Goal: Feedback & Contribution: Submit feedback/report problem

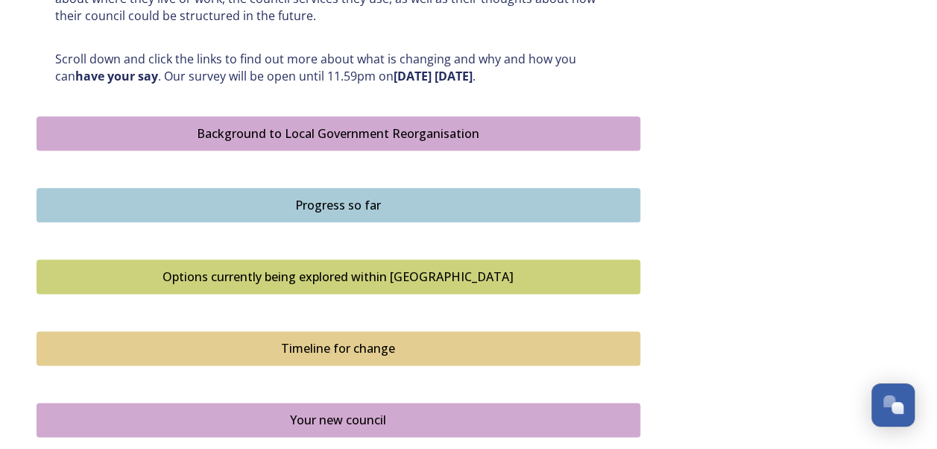
scroll to position [769, 0]
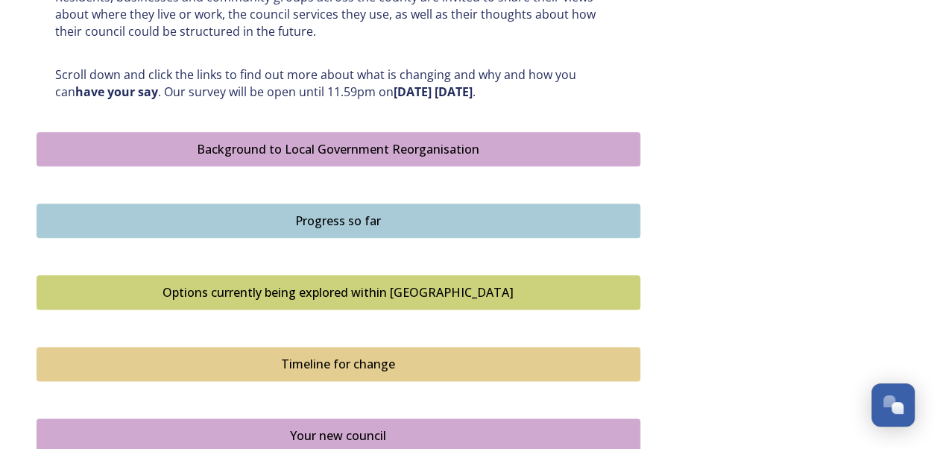
click at [494, 142] on div "Background to Local Government Reorganisation" at bounding box center [339, 149] width 588 height 18
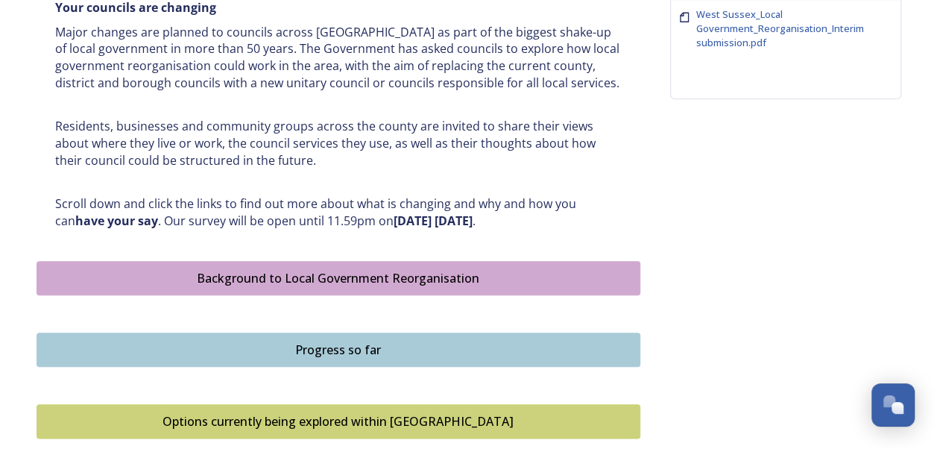
scroll to position [644, 0]
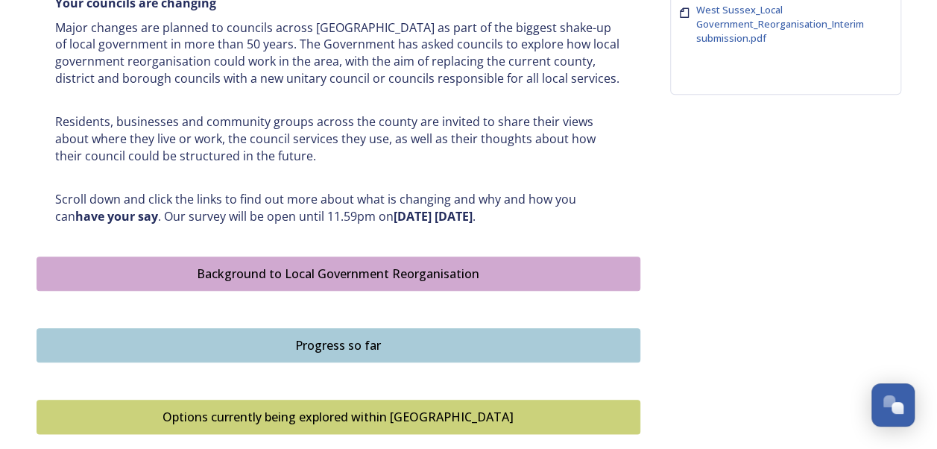
click at [516, 342] on div "Progress so far" at bounding box center [339, 345] width 588 height 18
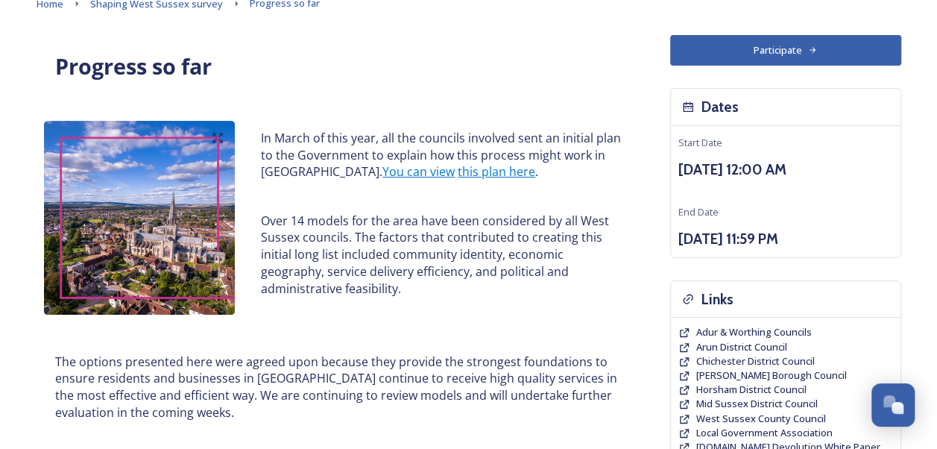
scroll to position [74, 0]
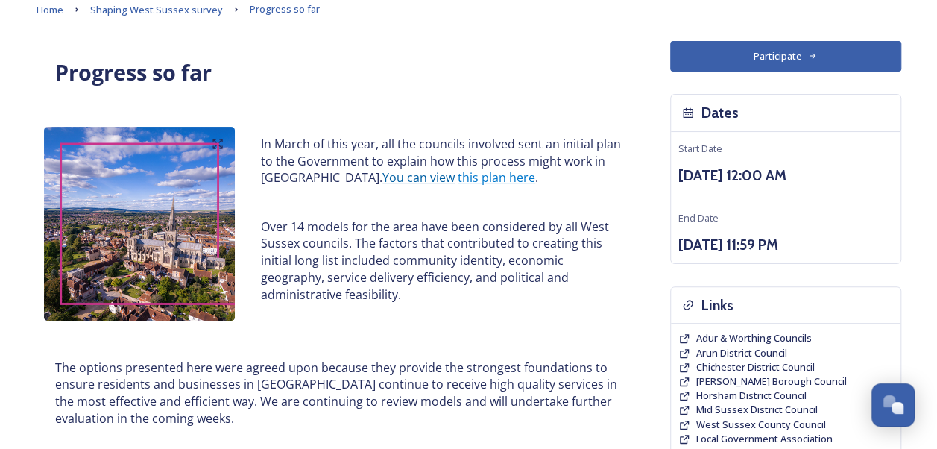
click at [407, 178] on link "You can view" at bounding box center [419, 177] width 72 height 16
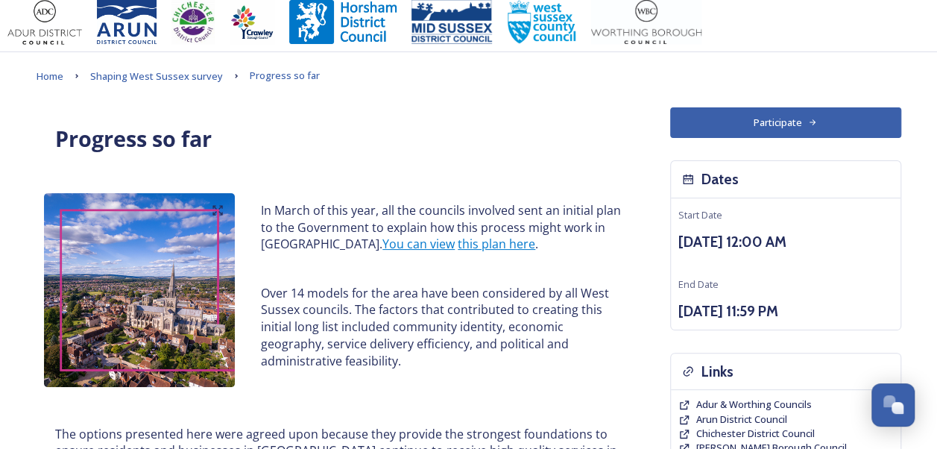
scroll to position [5, 0]
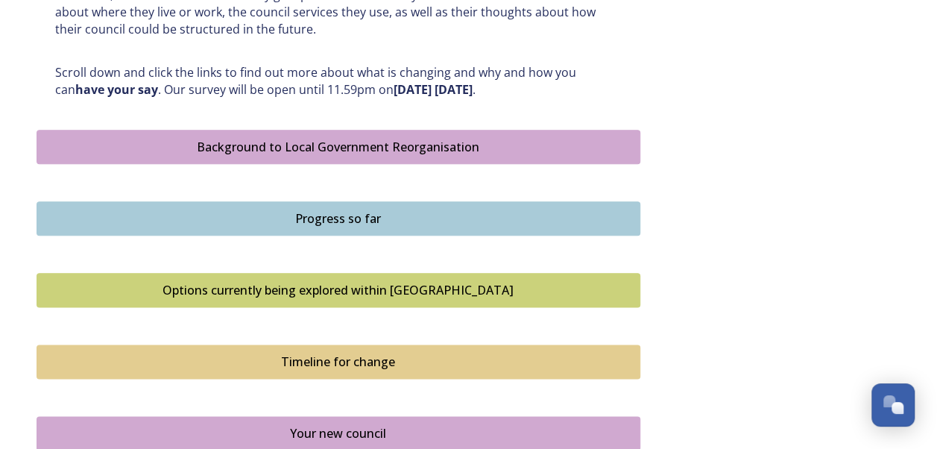
scroll to position [773, 0]
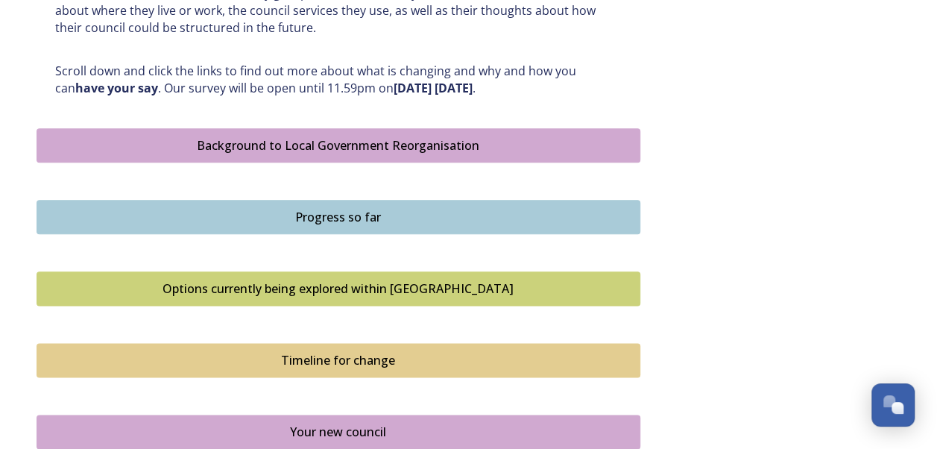
click at [500, 283] on div "Options currently being explored within [GEOGRAPHIC_DATA]" at bounding box center [339, 289] width 588 height 18
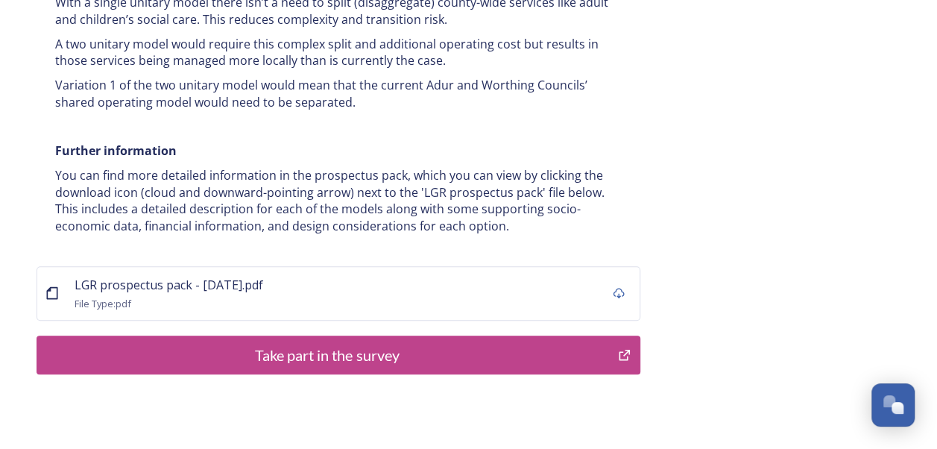
scroll to position [3066, 0]
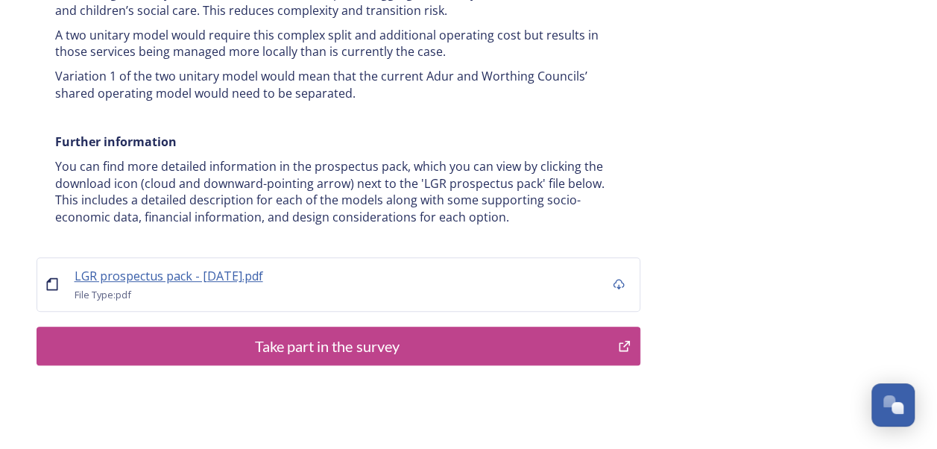
click at [205, 268] on span "LGR prospectus pack - [DATE].pdf" at bounding box center [169, 276] width 189 height 16
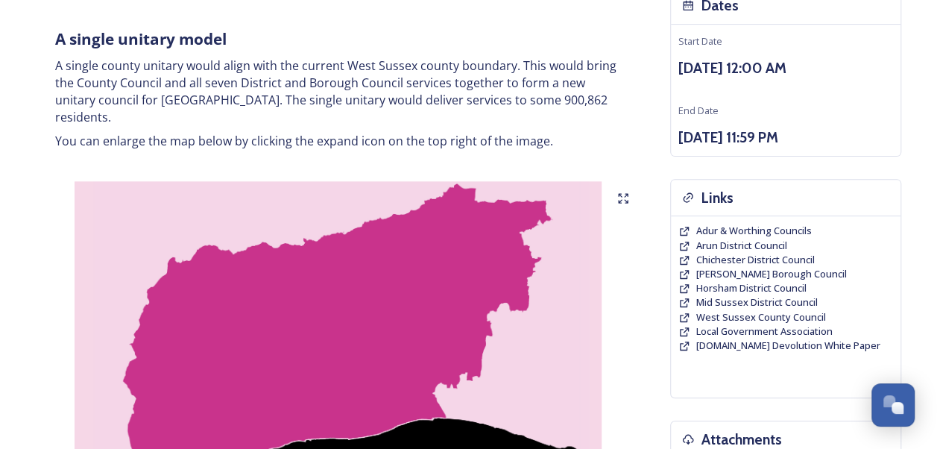
scroll to position [0, 0]
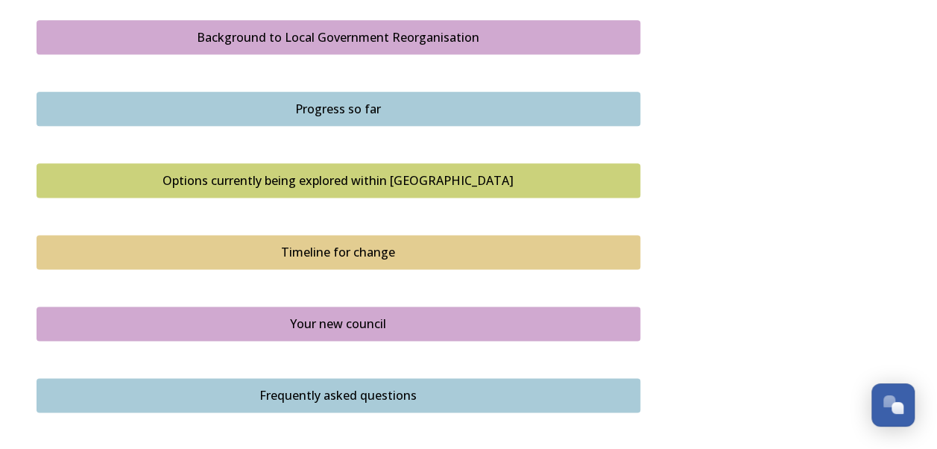
scroll to position [896, 0]
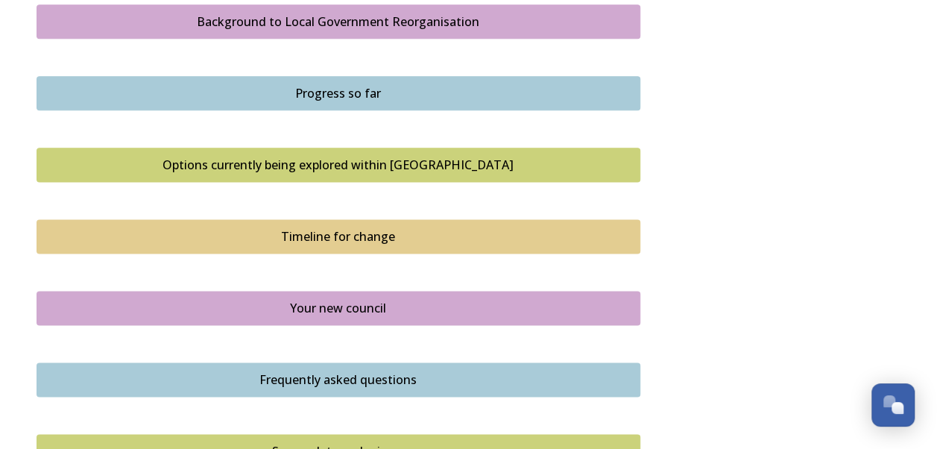
click at [419, 240] on div "Timeline for change" at bounding box center [339, 236] width 588 height 18
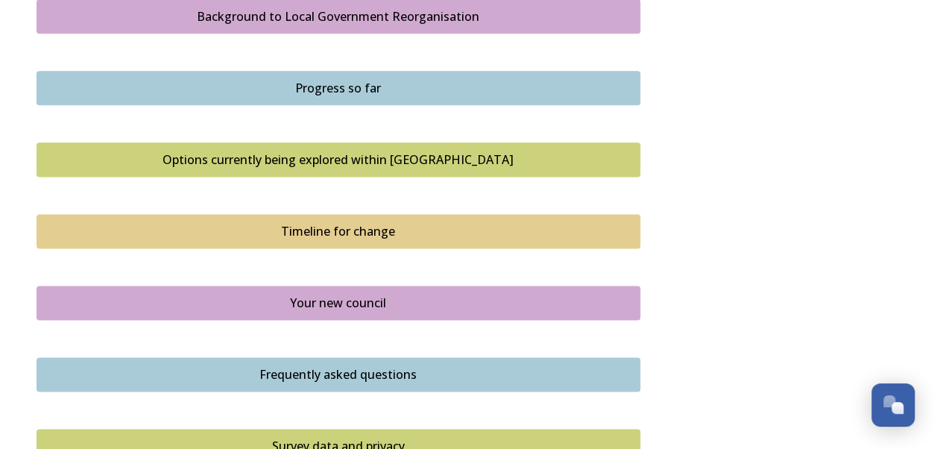
scroll to position [911, 0]
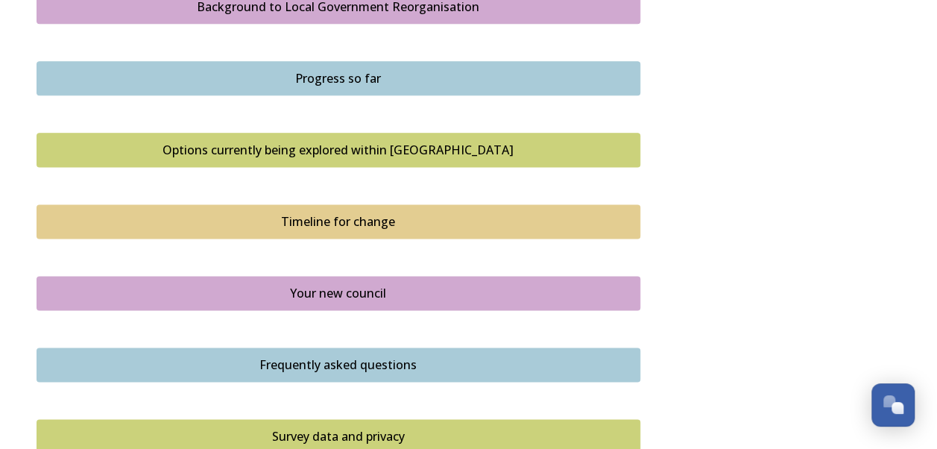
click at [494, 294] on div "Your new council" at bounding box center [339, 293] width 588 height 18
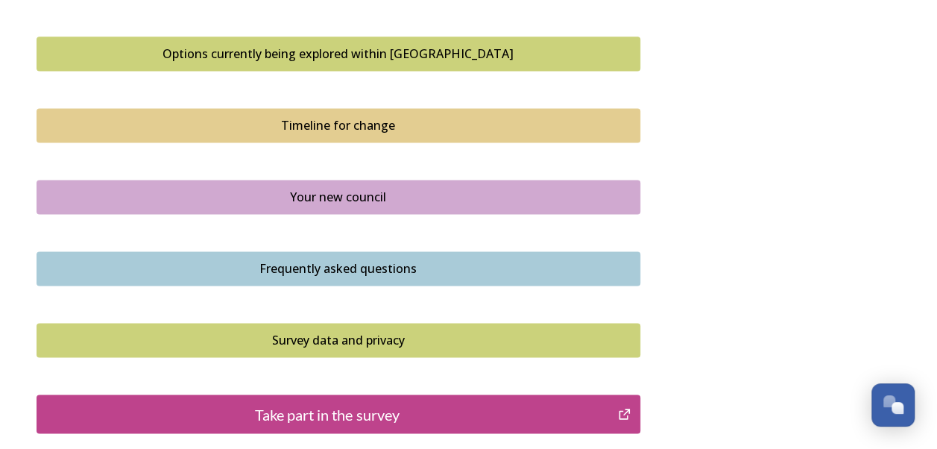
scroll to position [1019, 0]
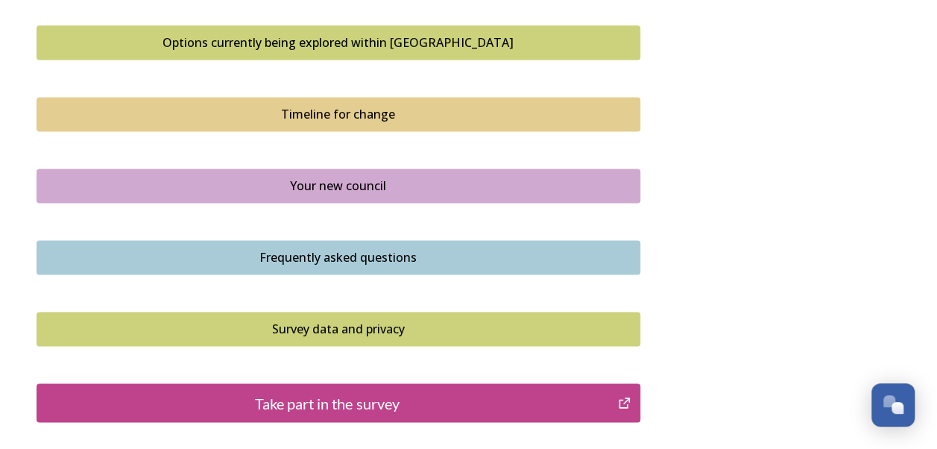
click at [513, 260] on div "Frequently asked questions" at bounding box center [339, 257] width 588 height 18
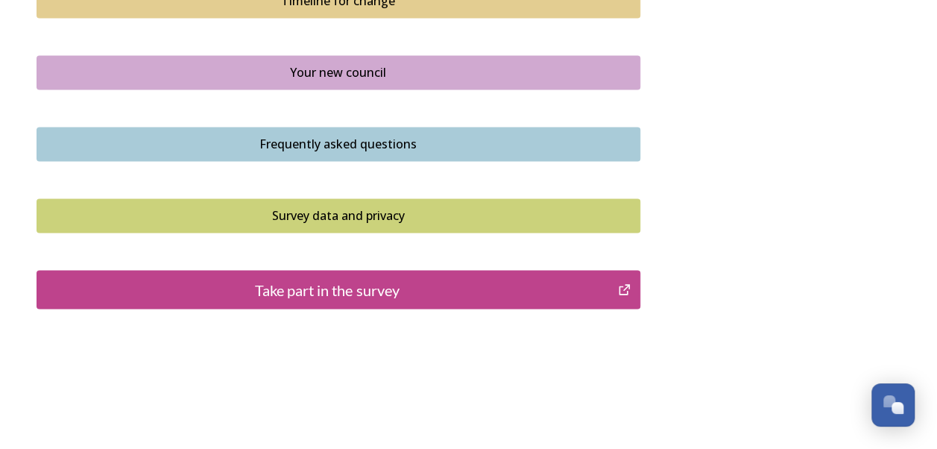
scroll to position [1151, 0]
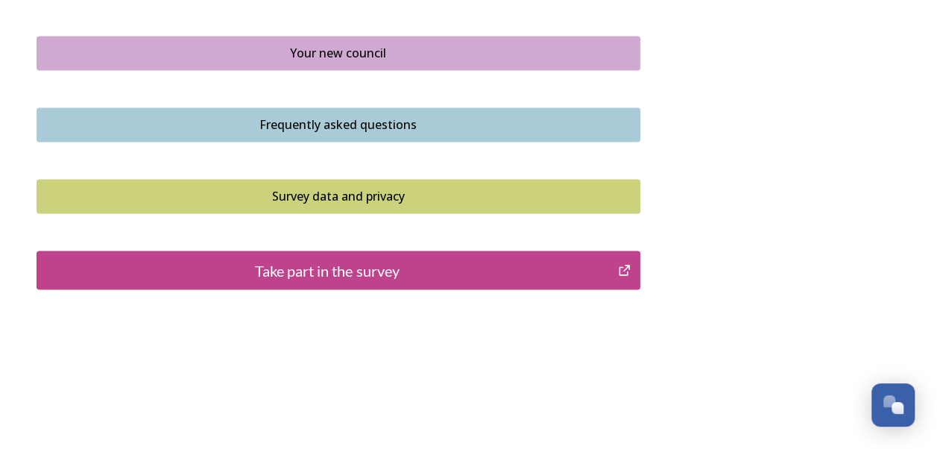
click at [485, 200] on div "Survey data and privacy" at bounding box center [339, 196] width 588 height 18
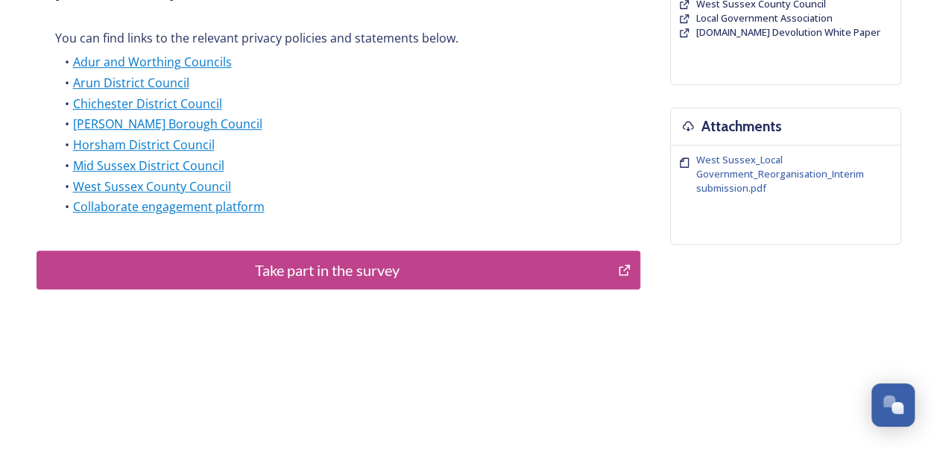
scroll to position [498, 0]
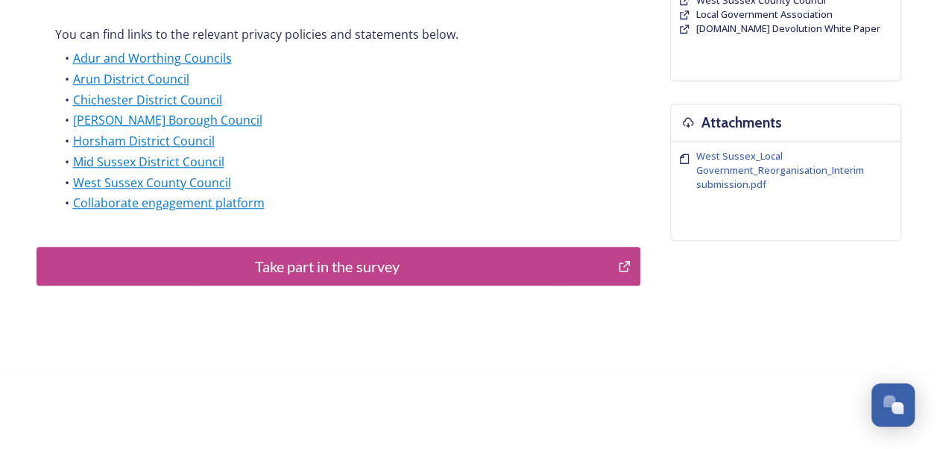
click at [567, 262] on div "Take part in the survey" at bounding box center [328, 266] width 566 height 22
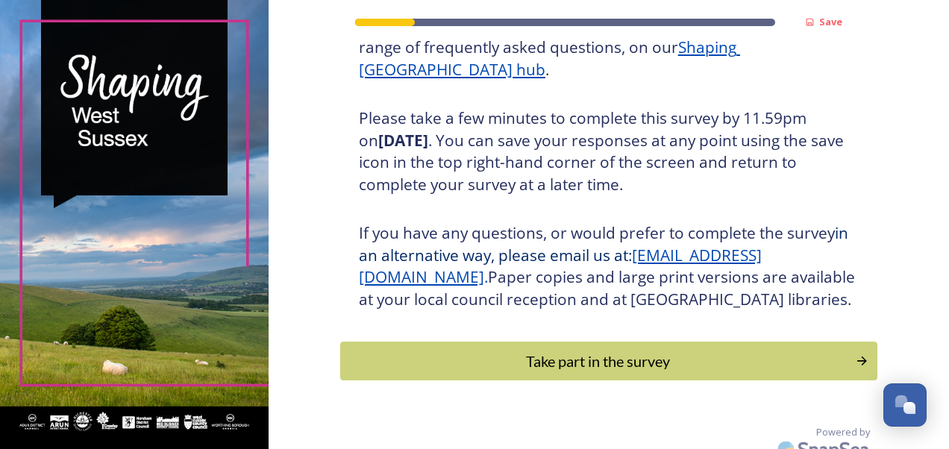
scroll to position [267, 0]
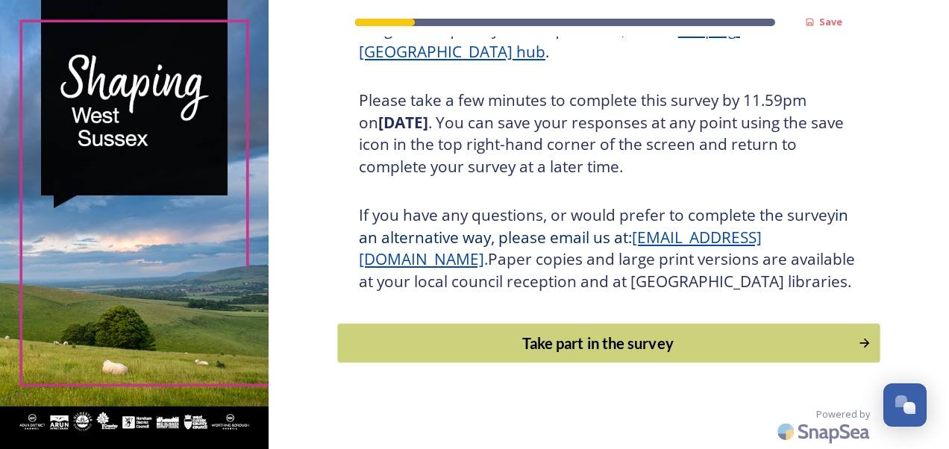
click at [706, 352] on div "Take part in the survey" at bounding box center [597, 343] width 504 height 22
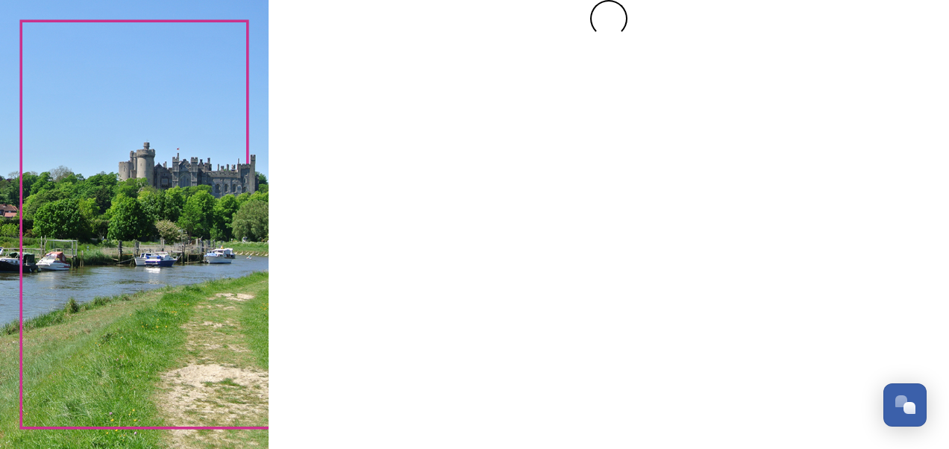
scroll to position [0, 0]
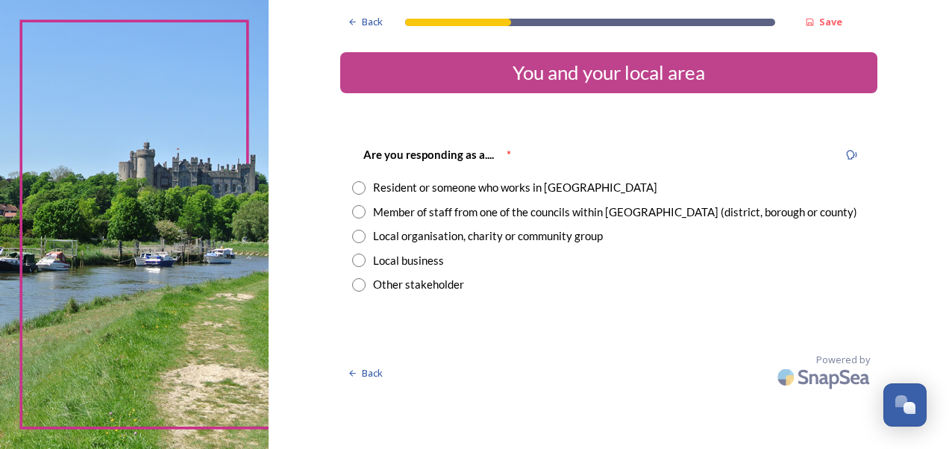
click at [362, 188] on input "radio" at bounding box center [358, 187] width 13 height 13
radio input "true"
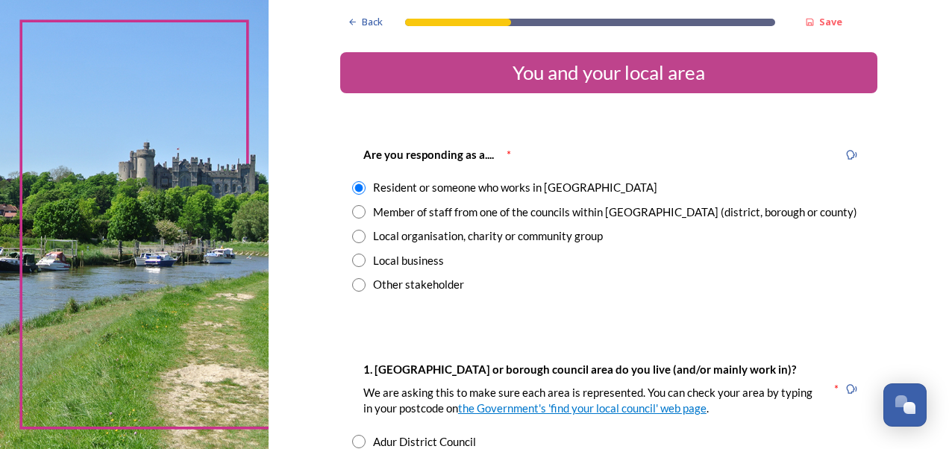
click at [355, 212] on input "radio" at bounding box center [358, 211] width 13 height 13
radio input "true"
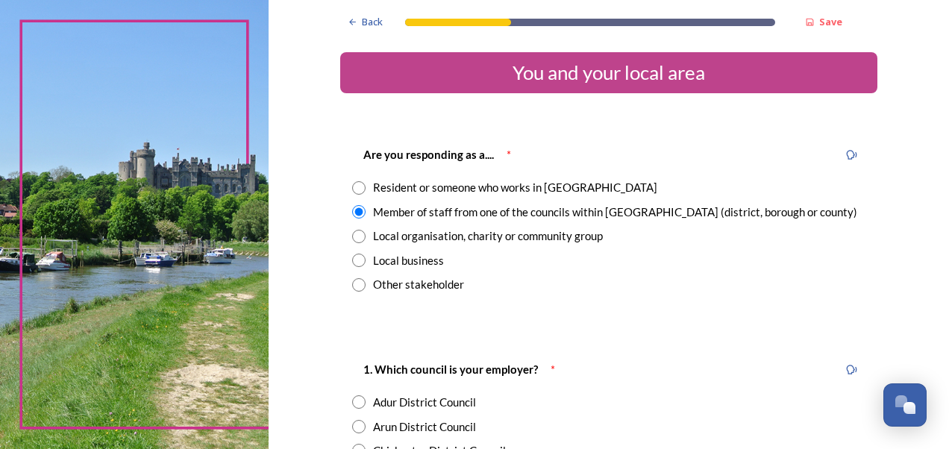
click at [352, 186] on input "radio" at bounding box center [358, 187] width 13 height 13
radio input "true"
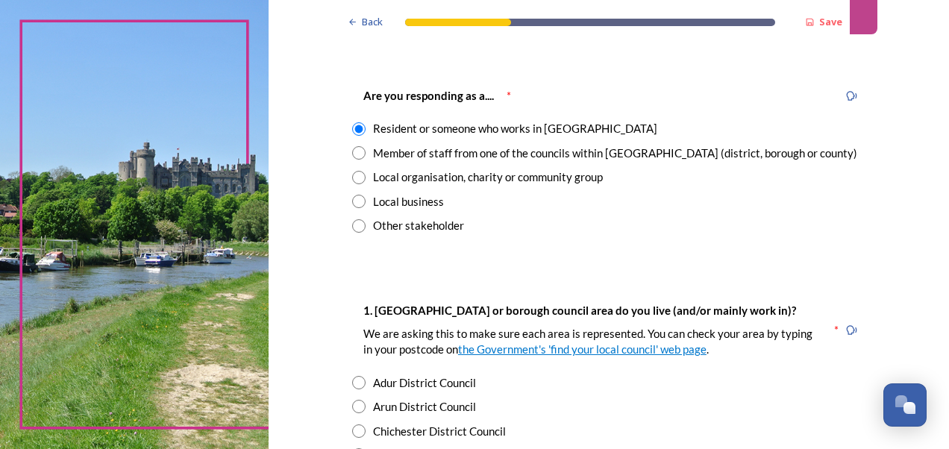
scroll to position [44, 0]
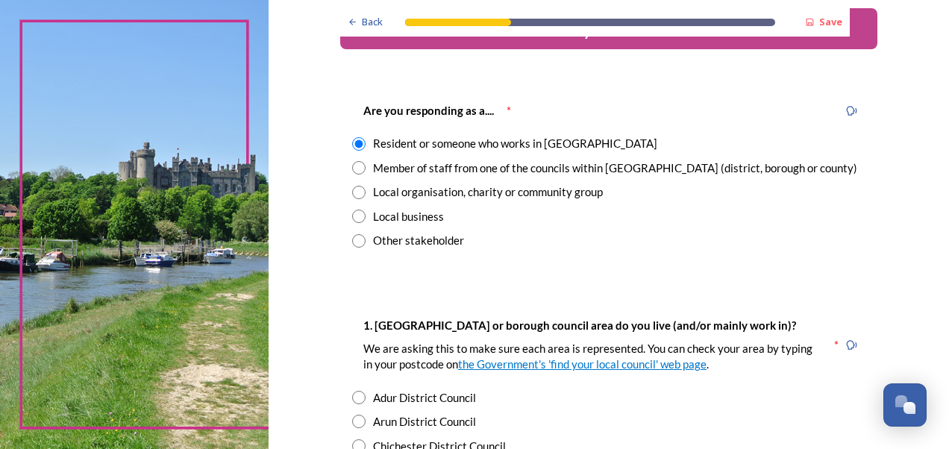
click at [353, 168] on input "radio" at bounding box center [358, 167] width 13 height 13
radio input "true"
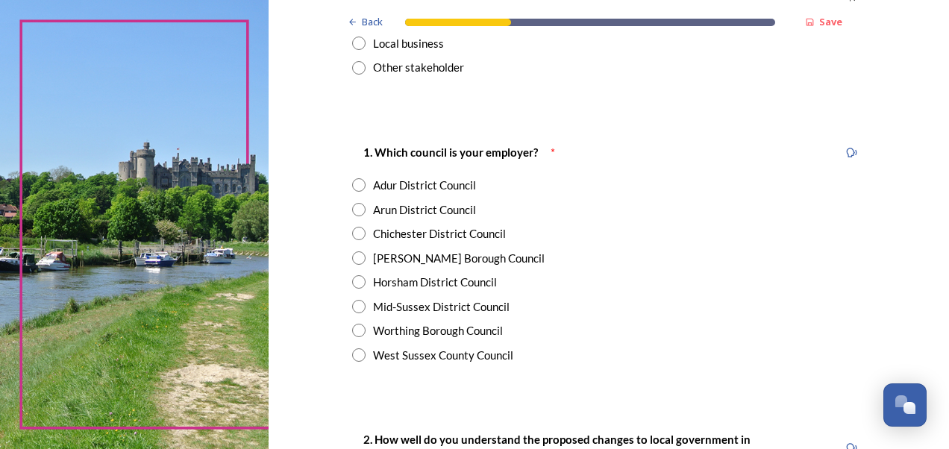
scroll to position [218, 0]
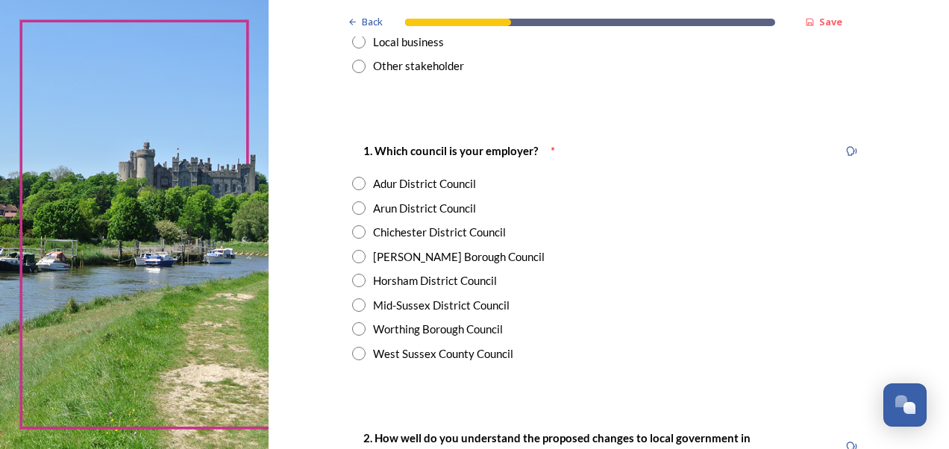
click at [352, 353] on input "radio" at bounding box center [358, 353] width 13 height 13
radio input "true"
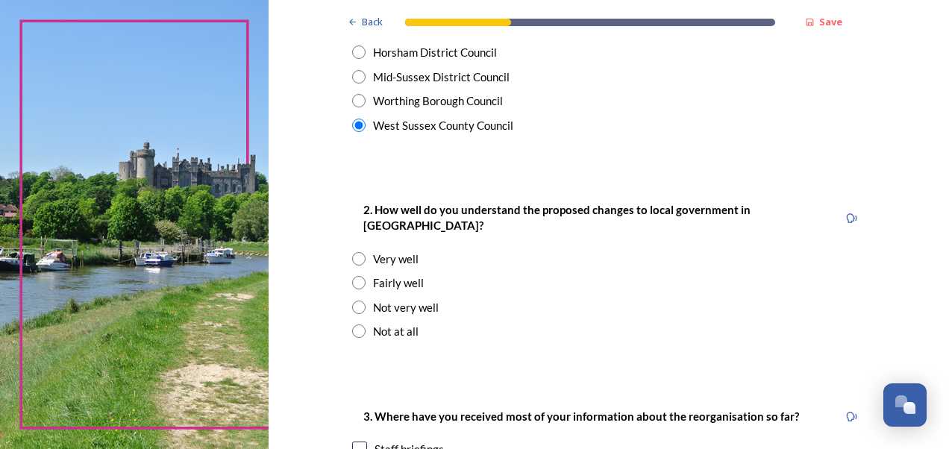
scroll to position [455, 0]
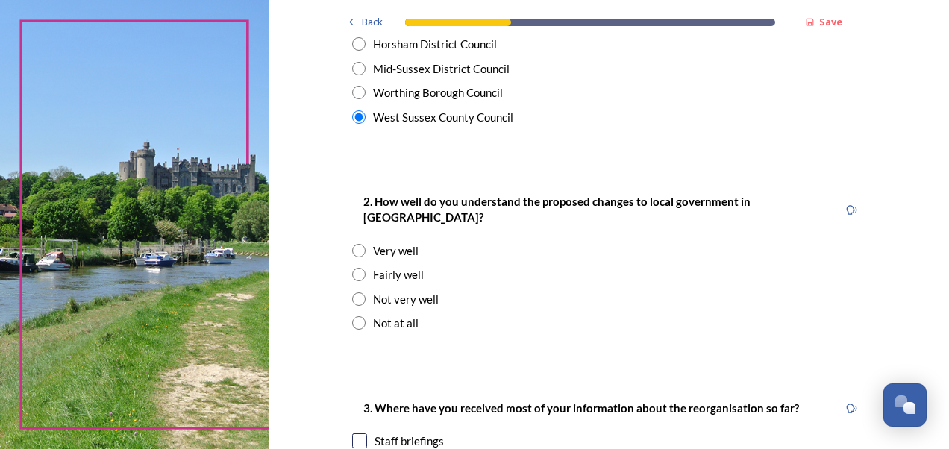
click at [353, 268] on input "radio" at bounding box center [358, 274] width 13 height 13
radio input "true"
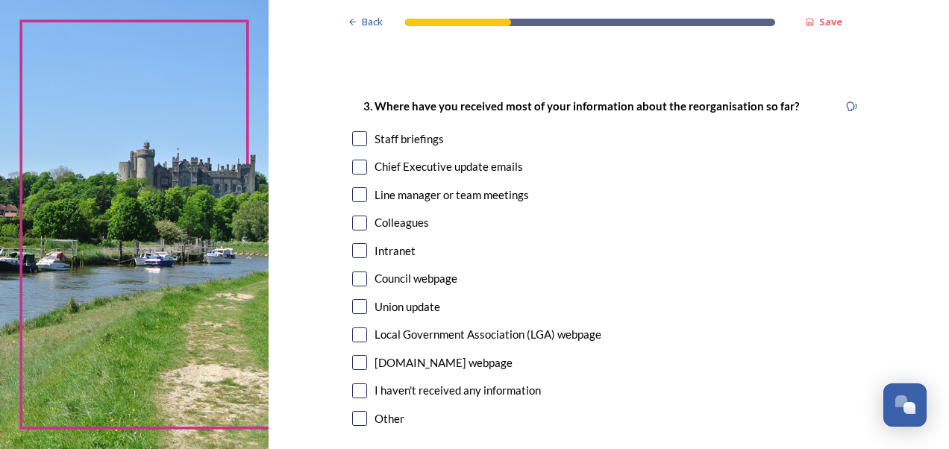
scroll to position [780, 0]
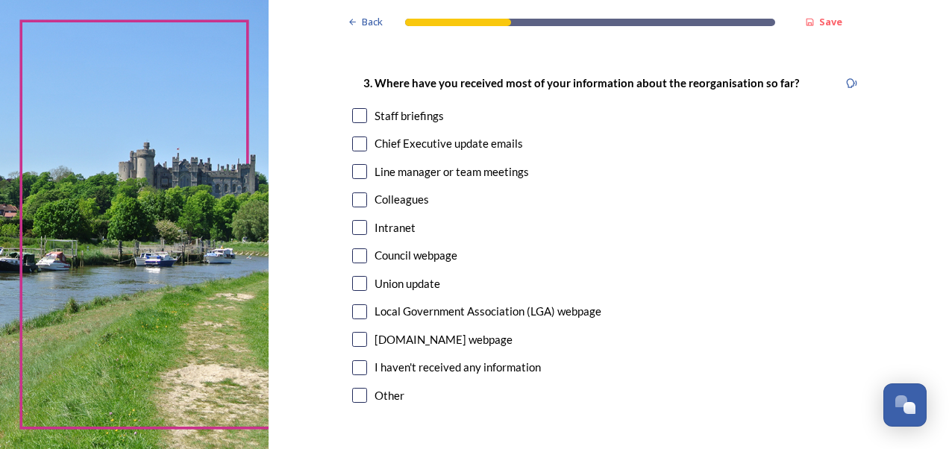
click at [354, 136] on input "checkbox" at bounding box center [359, 143] width 15 height 15
checkbox input "true"
click at [356, 108] on input "checkbox" at bounding box center [359, 115] width 15 height 15
checkbox input "true"
click at [353, 248] on input "checkbox" at bounding box center [359, 255] width 15 height 15
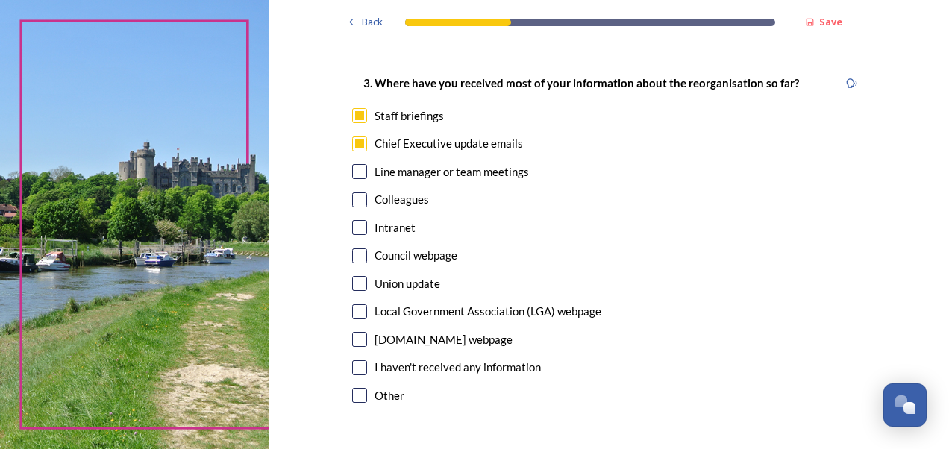
checkbox input "true"
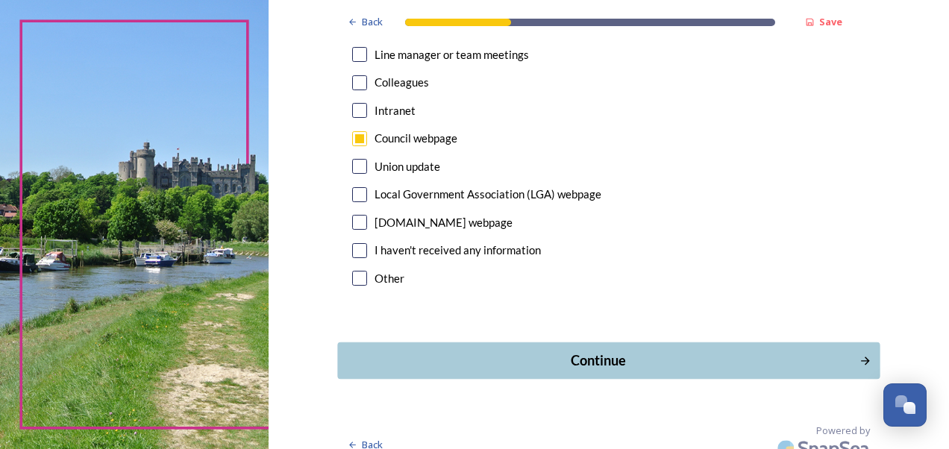
click at [692, 353] on div "Continue" at bounding box center [597, 360] width 505 height 20
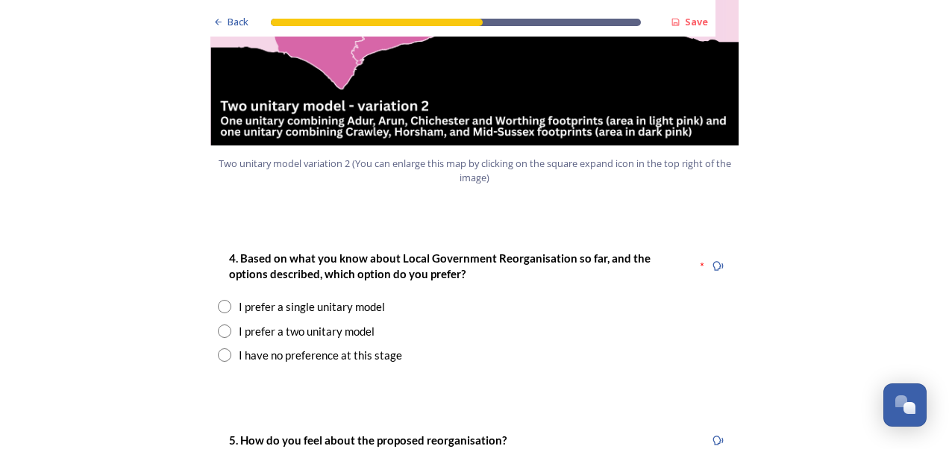
scroll to position [1843, 0]
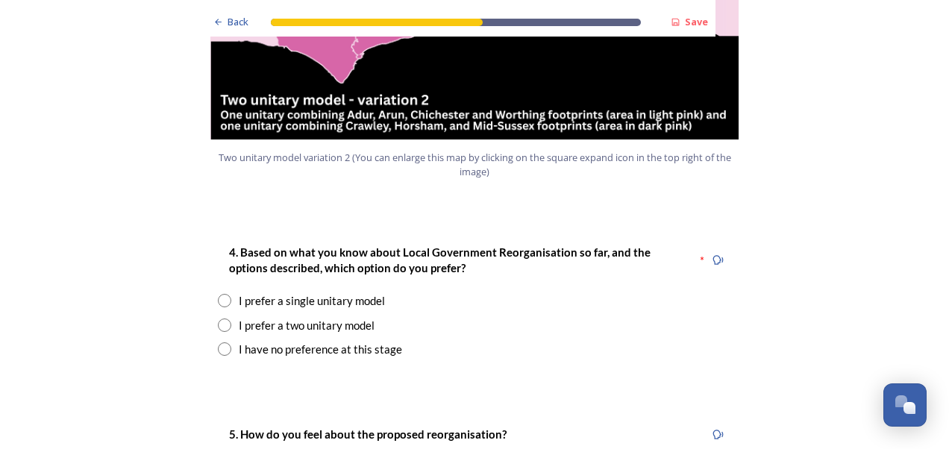
click at [218, 318] on input "radio" at bounding box center [224, 324] width 13 height 13
radio input "true"
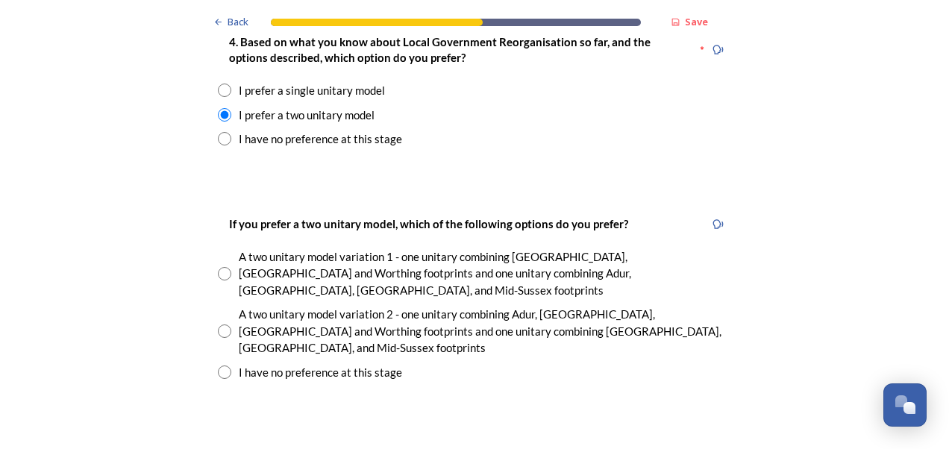
scroll to position [2066, 0]
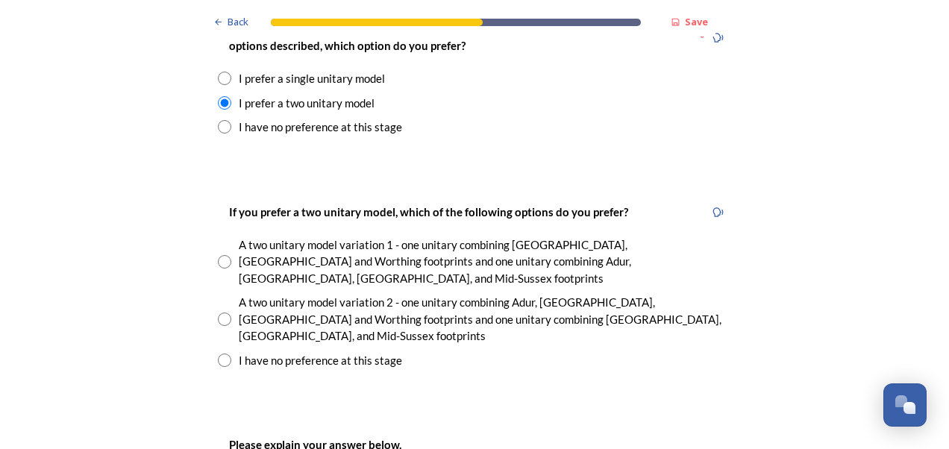
click at [219, 312] on input "radio" at bounding box center [224, 318] width 13 height 13
radio input "true"
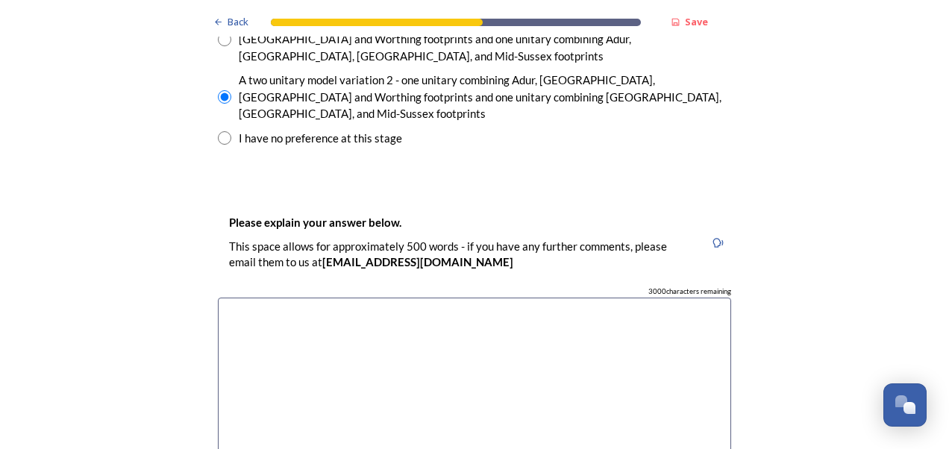
scroll to position [2294, 0]
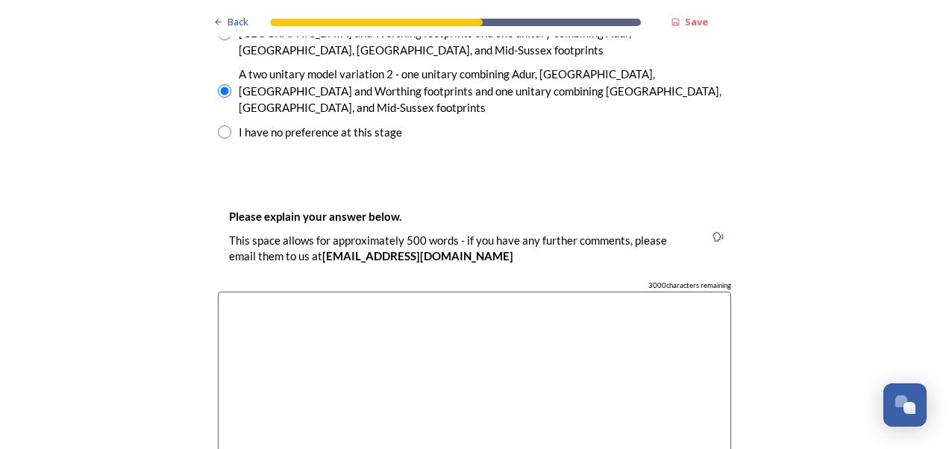
click at [644, 292] on textarea at bounding box center [474, 376] width 513 height 168
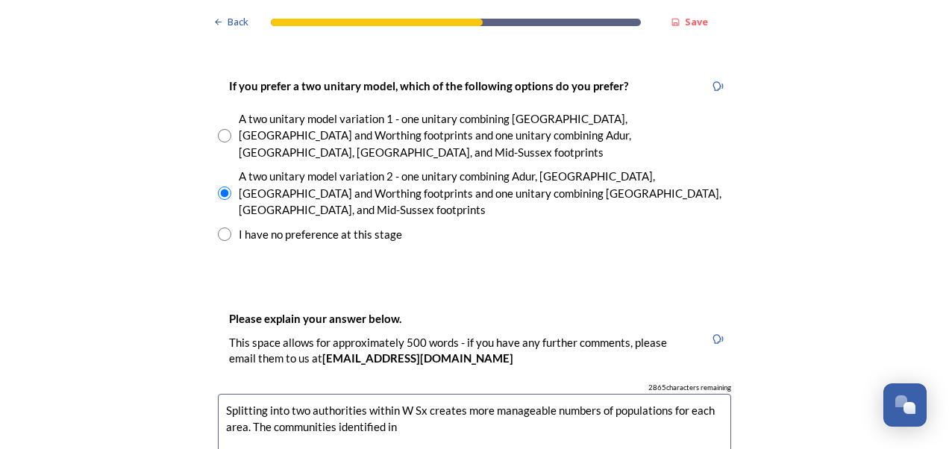
scroll to position [2215, 0]
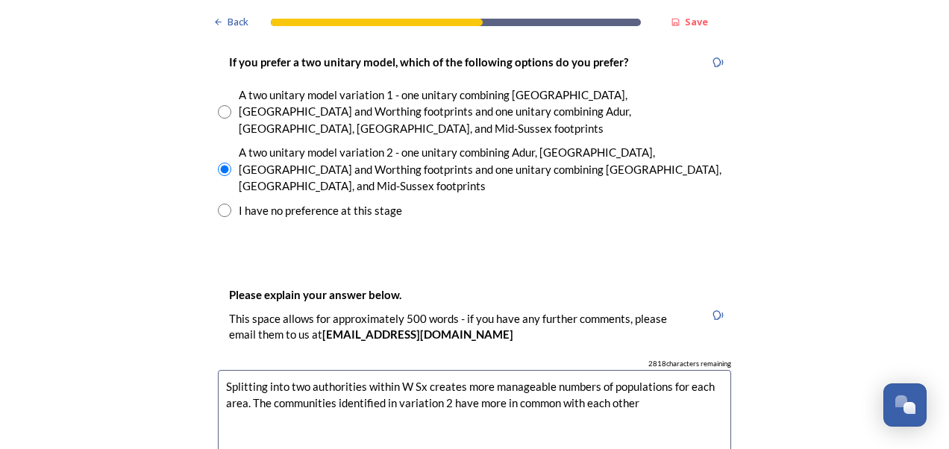
click at [306, 370] on textarea "Splitting into two authorities within W Sx creates more manageable numbers of p…" at bounding box center [474, 454] width 513 height 168
click at [673, 370] on textarea "Splitting into two unitary authorities within W Sx creates more manageable numb…" at bounding box center [474, 454] width 513 height 168
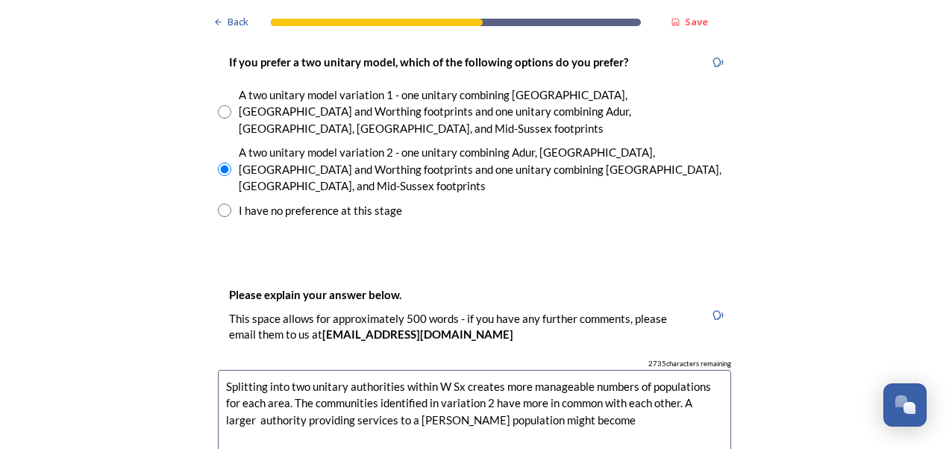
click at [397, 370] on textarea "Splitting into two unitary authorities within W Sx creates more manageable numb…" at bounding box center [474, 454] width 513 height 168
click at [528, 370] on textarea "Splitting into two unitary authorities within W Sx creates more manageable numb…" at bounding box center [474, 454] width 513 height 168
click at [677, 370] on textarea "Splitting into two unitary authorities within W Sx creates more manageable numb…" at bounding box center [474, 454] width 513 height 168
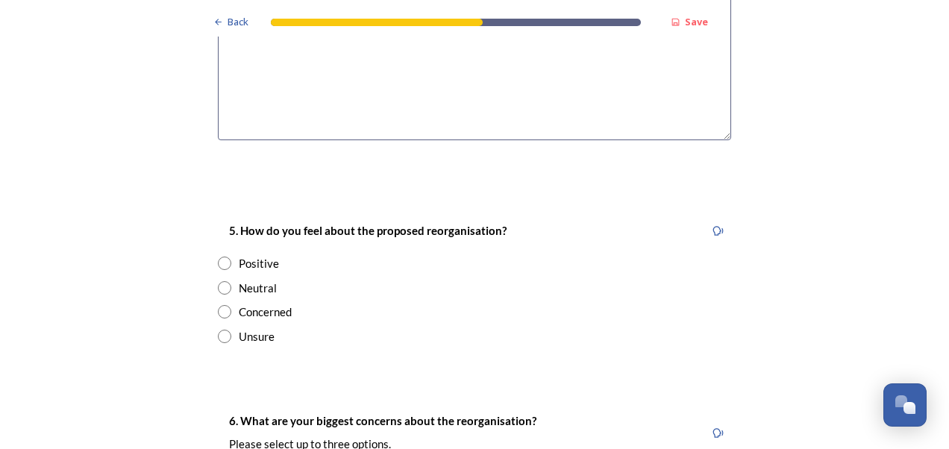
scroll to position [2618, 0]
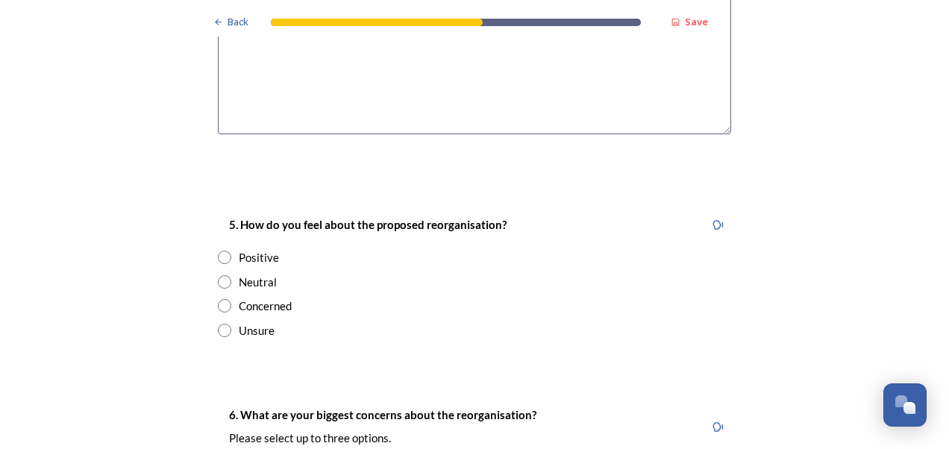
type textarea "Splitting into two unitary authorities within W Sx creates more manageable numb…"
click at [220, 251] on input "radio" at bounding box center [224, 257] width 13 height 13
radio input "true"
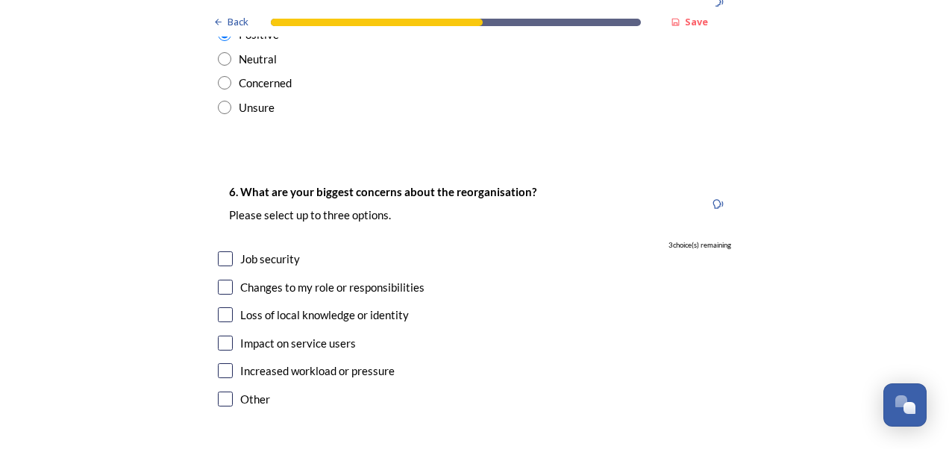
scroll to position [2847, 0]
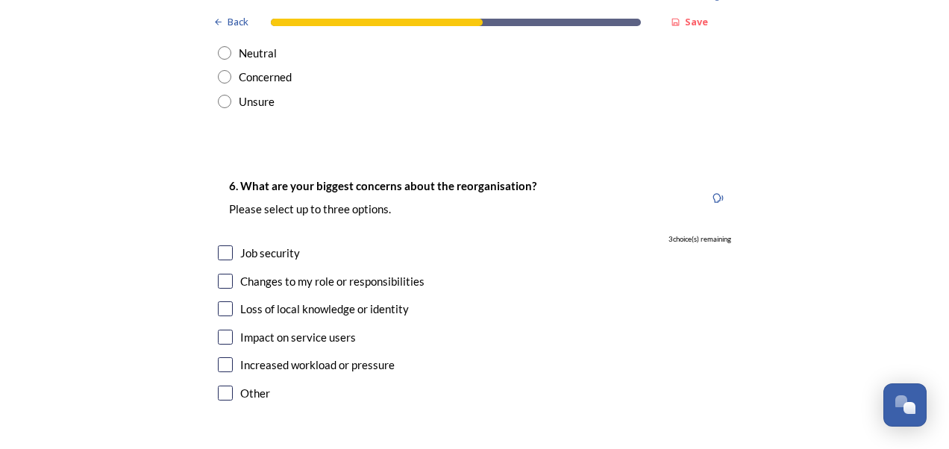
click at [223, 274] on input "checkbox" at bounding box center [225, 281] width 15 height 15
checkbox input "true"
click at [223, 330] on input "checkbox" at bounding box center [225, 337] width 15 height 15
checkbox input "true"
click at [223, 301] on input "checkbox" at bounding box center [225, 308] width 15 height 15
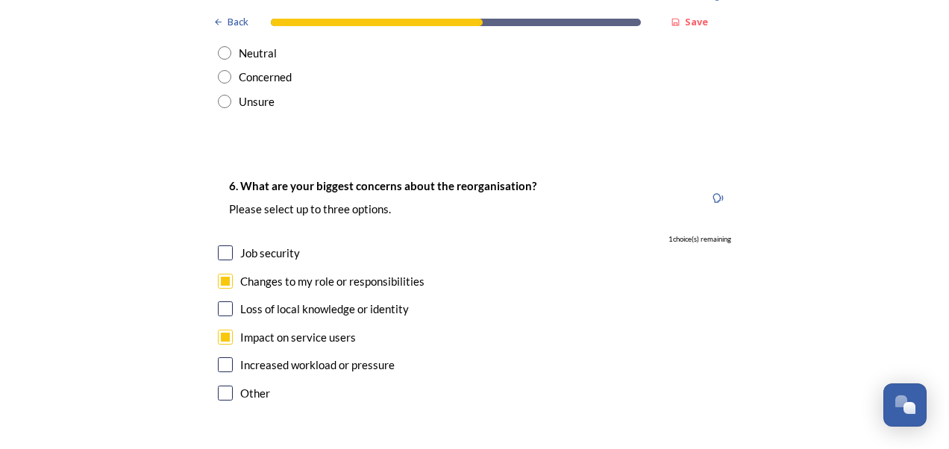
checkbox input "true"
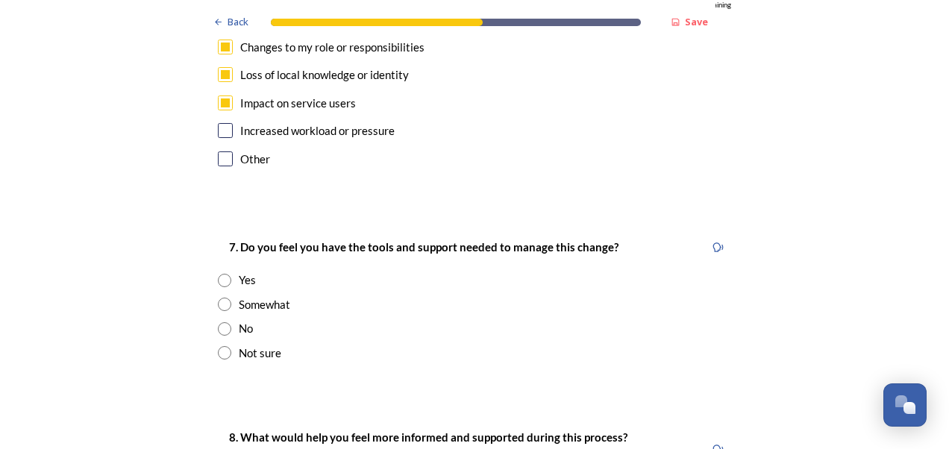
scroll to position [3105, 0]
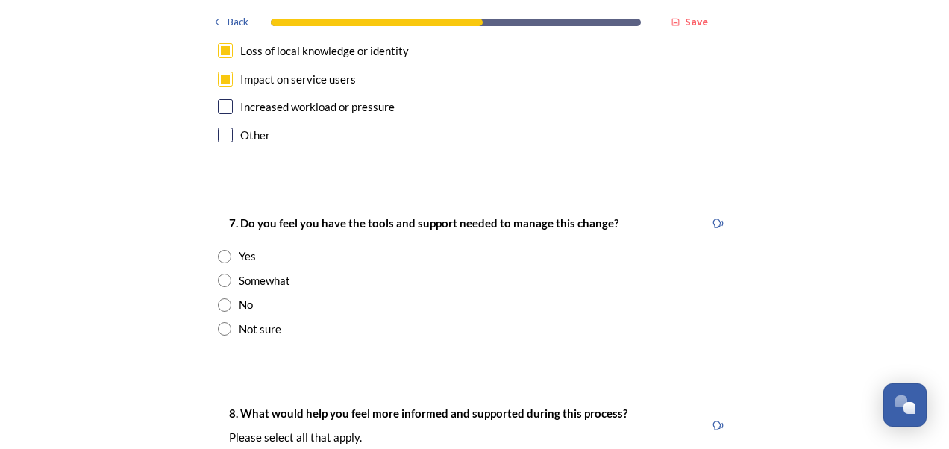
click at [221, 322] on input "radio" at bounding box center [224, 328] width 13 height 13
radio input "true"
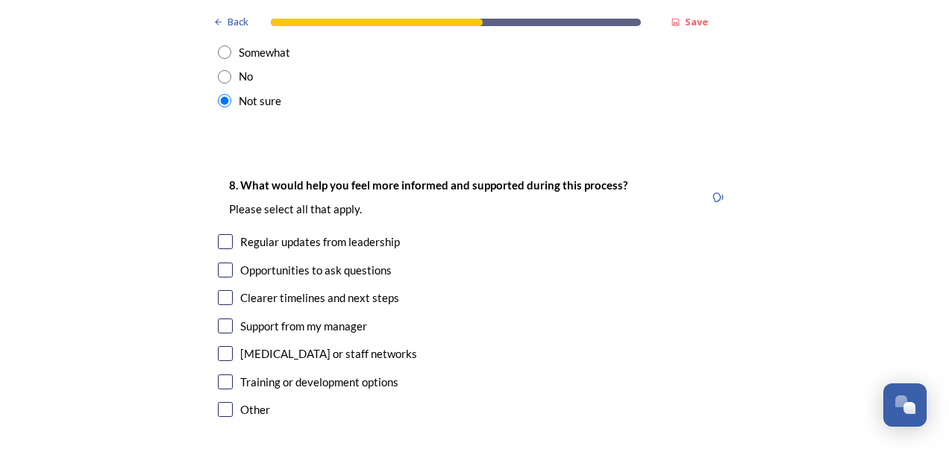
scroll to position [3339, 0]
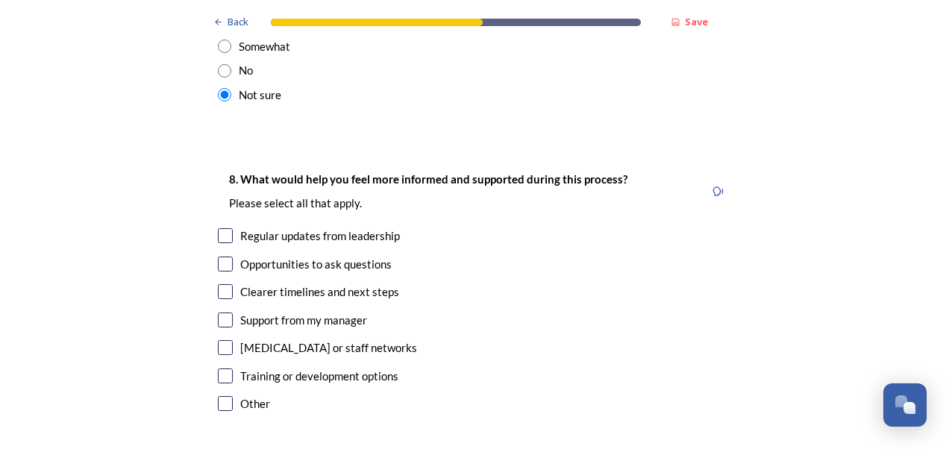
click at [218, 228] on input "checkbox" at bounding box center [225, 235] width 15 height 15
checkbox input "true"
click at [221, 284] on input "checkbox" at bounding box center [225, 291] width 15 height 15
checkbox input "true"
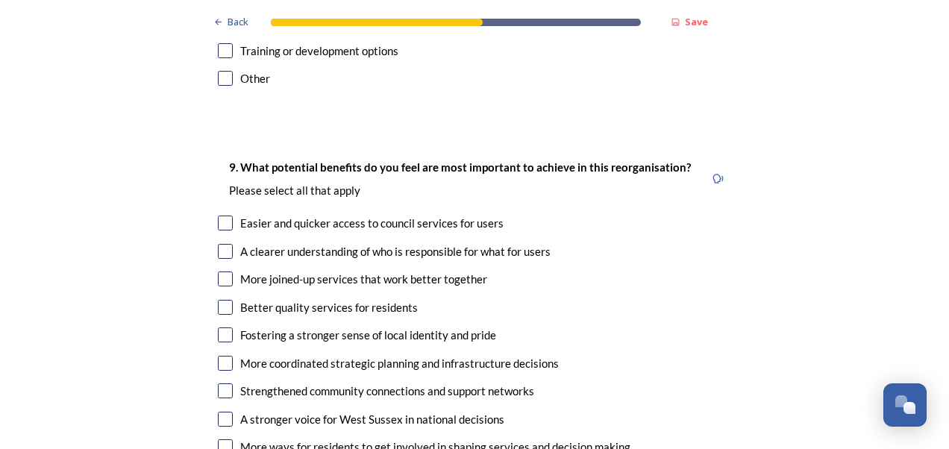
scroll to position [3682, 0]
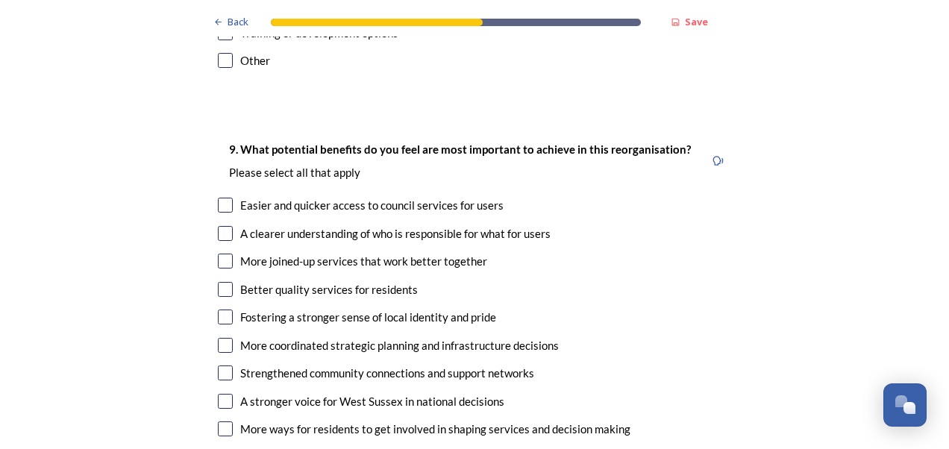
click at [223, 226] on input "checkbox" at bounding box center [225, 233] width 15 height 15
checkbox input "true"
click at [221, 254] on input "checkbox" at bounding box center [225, 261] width 15 height 15
checkbox input "true"
click at [221, 309] on input "checkbox" at bounding box center [225, 316] width 15 height 15
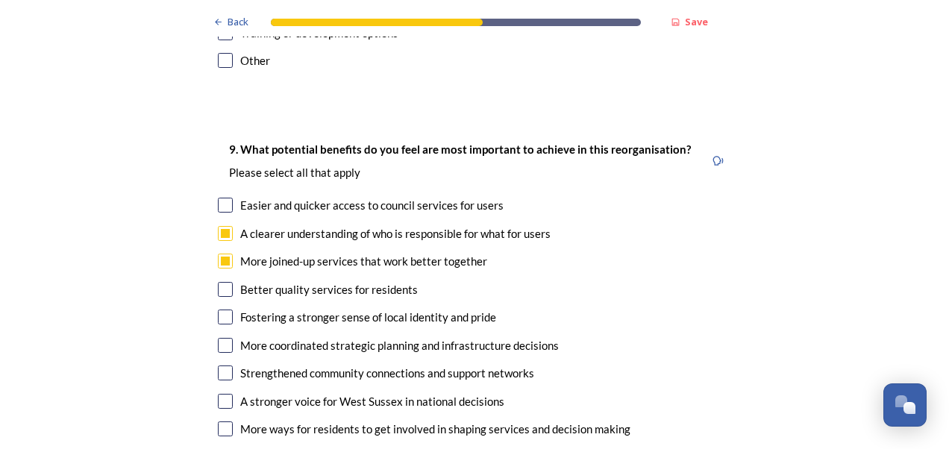
checkbox input "true"
click at [221, 338] on input "checkbox" at bounding box center [225, 345] width 15 height 15
checkbox input "true"
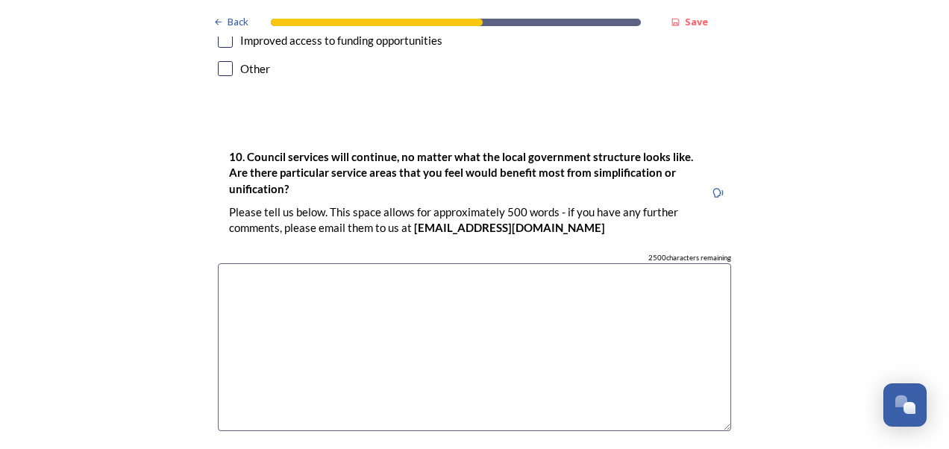
scroll to position [4133, 0]
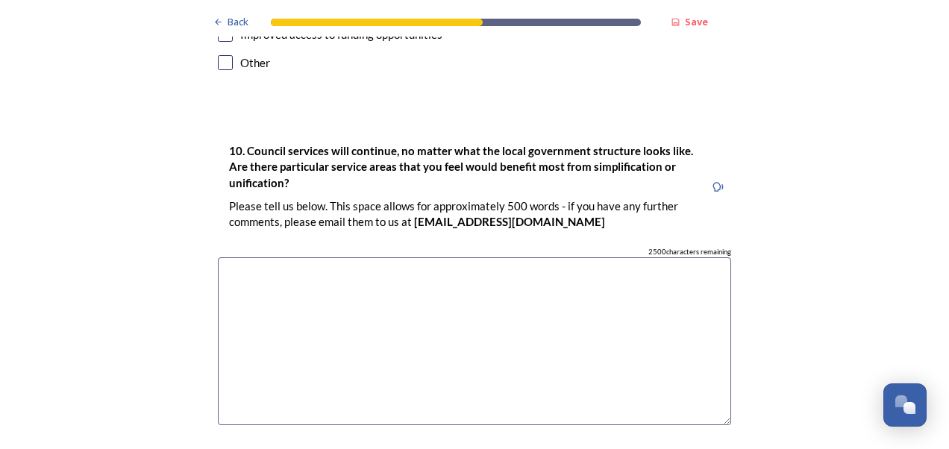
click at [456, 257] on textarea at bounding box center [474, 341] width 513 height 168
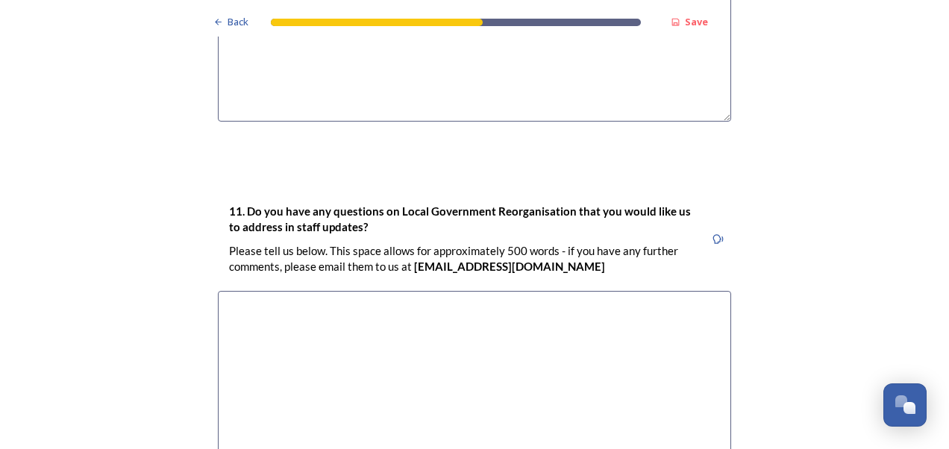
scroll to position [4447, 0]
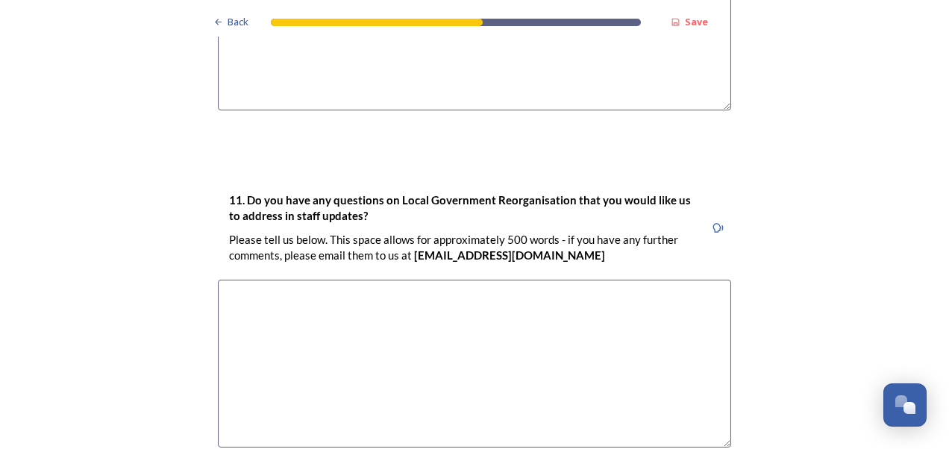
type textarea "SEN services for Education. A county-wide delivery of equal service should be a…"
click at [389, 280] on textarea at bounding box center [474, 364] width 513 height 168
type textarea "w"
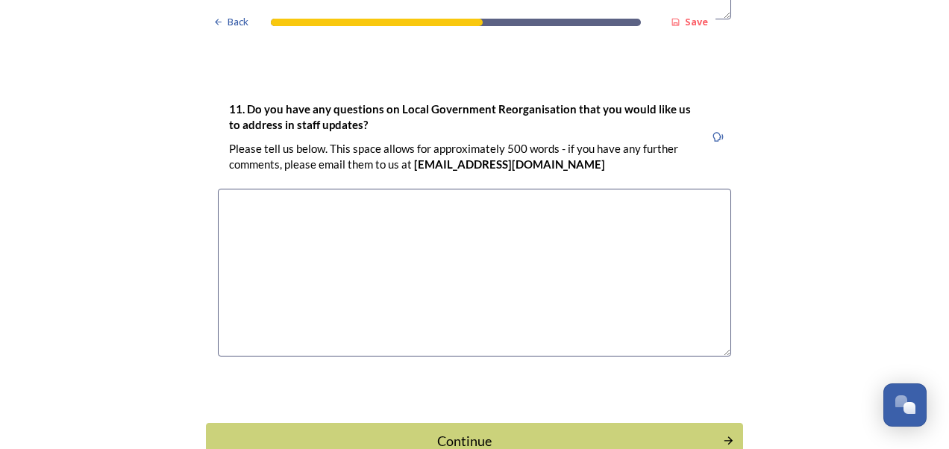
scroll to position [4556, 0]
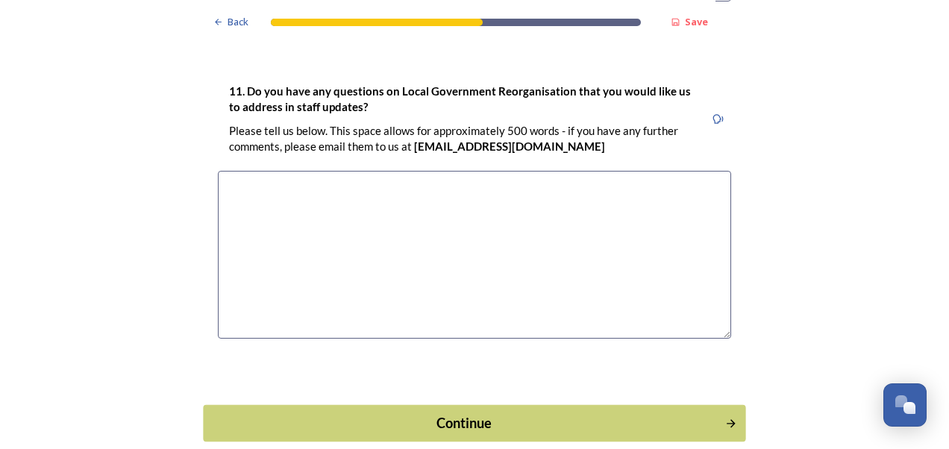
click at [672, 412] on div "Continue" at bounding box center [464, 422] width 505 height 20
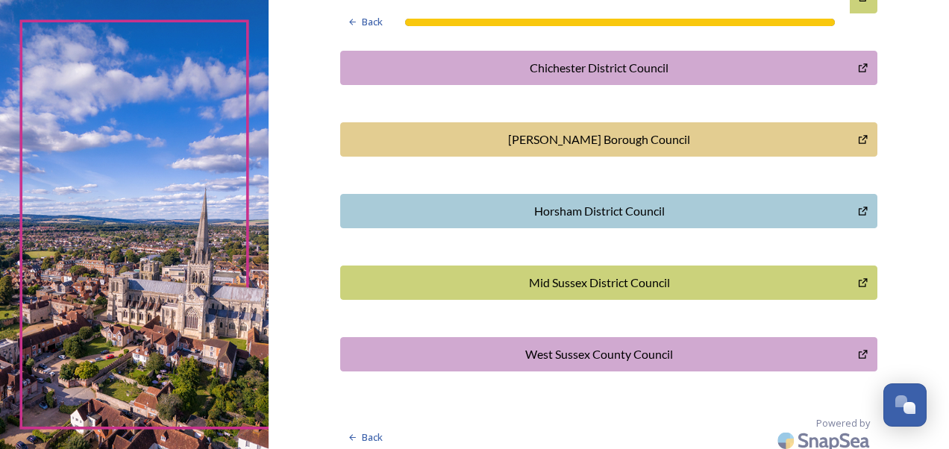
scroll to position [501, 0]
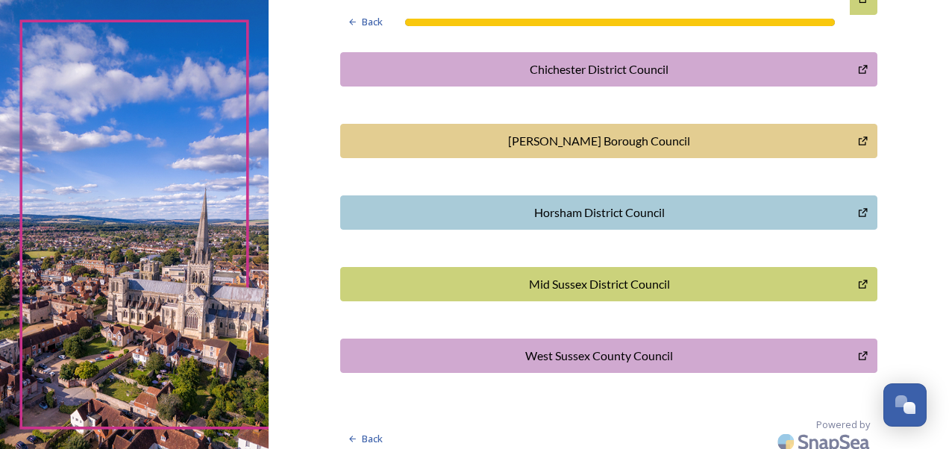
click at [762, 204] on div "Horsham District Council" at bounding box center [599, 213] width 502 height 18
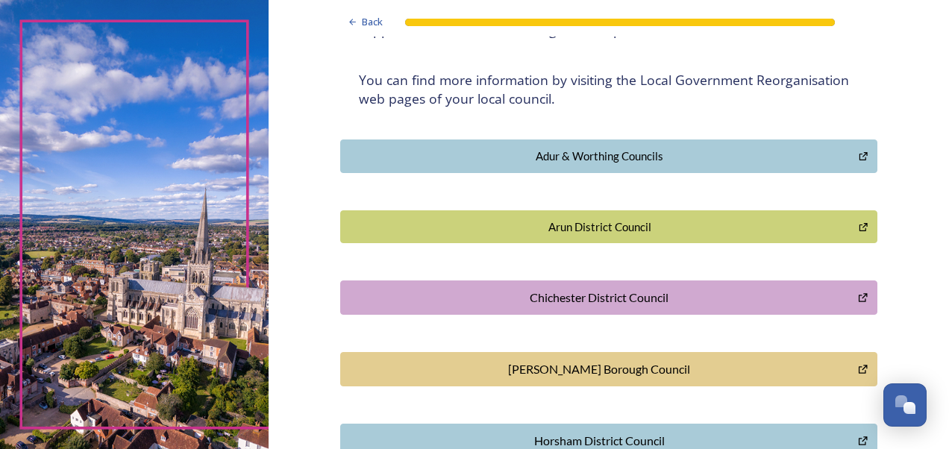
scroll to position [278, 0]
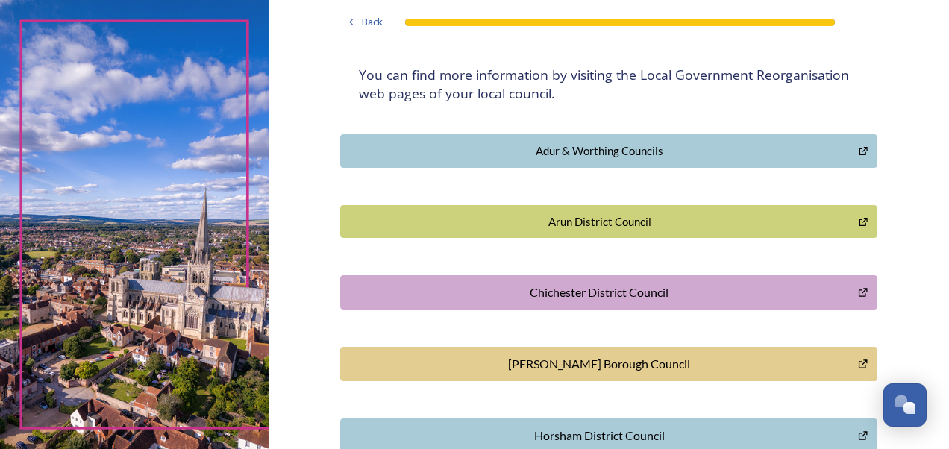
click at [762, 370] on div "[PERSON_NAME] Borough Council" at bounding box center [599, 364] width 502 height 18
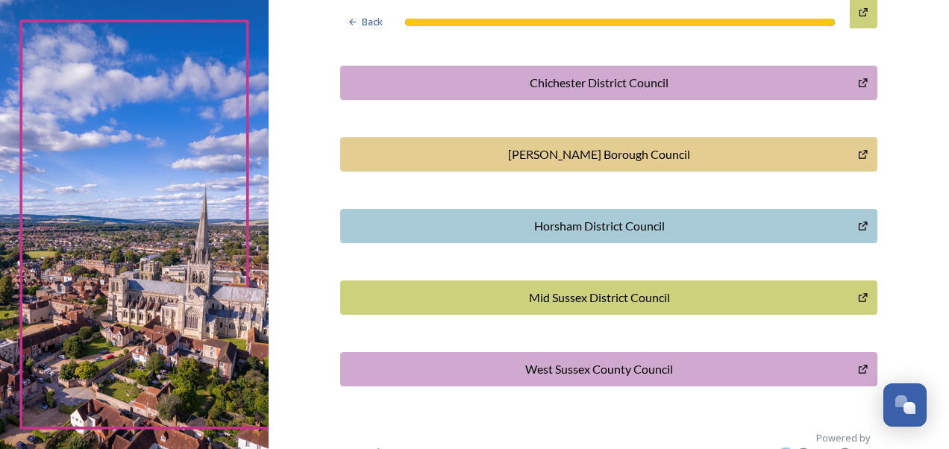
scroll to position [494, 0]
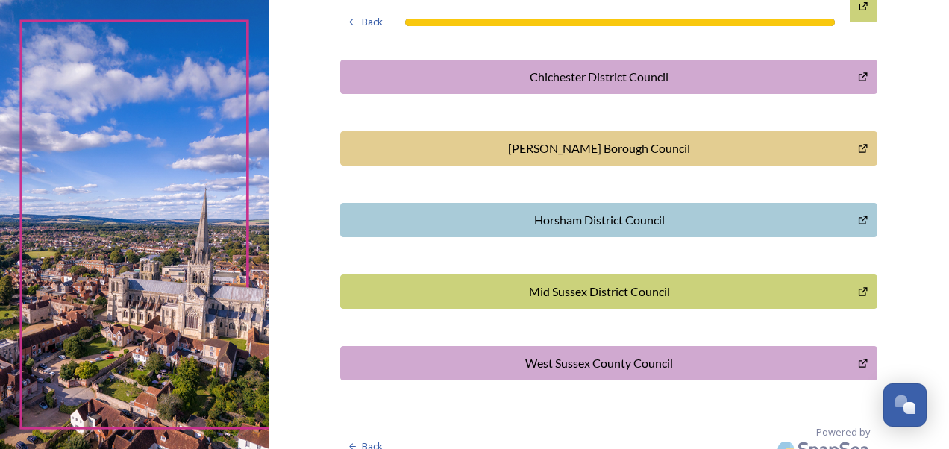
click at [725, 297] on div "Mid Sussex District Council" at bounding box center [599, 292] width 502 height 18
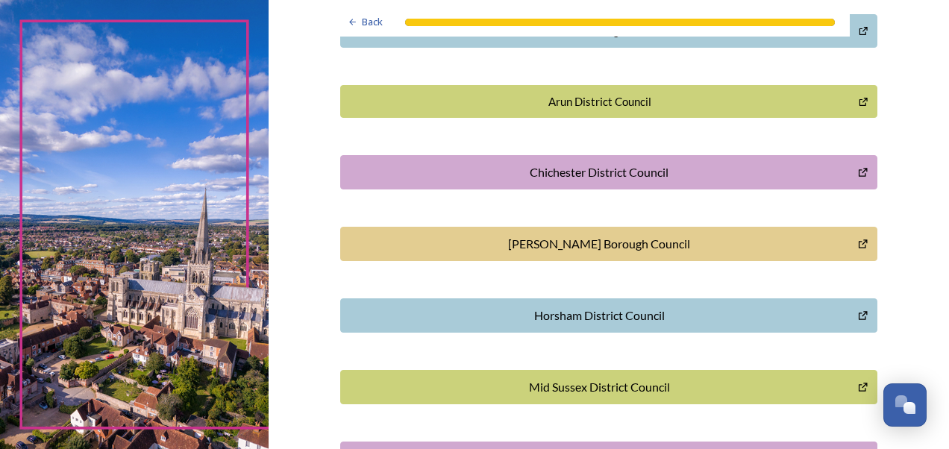
click at [717, 104] on div "Arun District Council" at bounding box center [599, 101] width 503 height 17
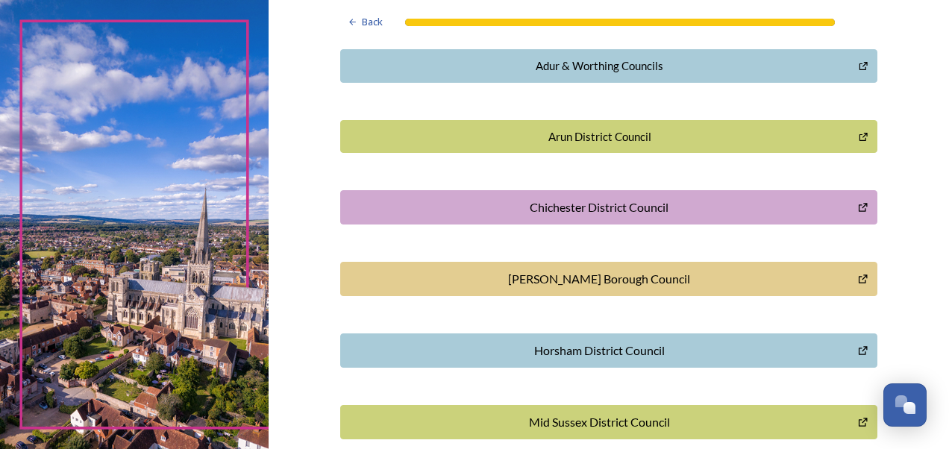
scroll to position [356, 0]
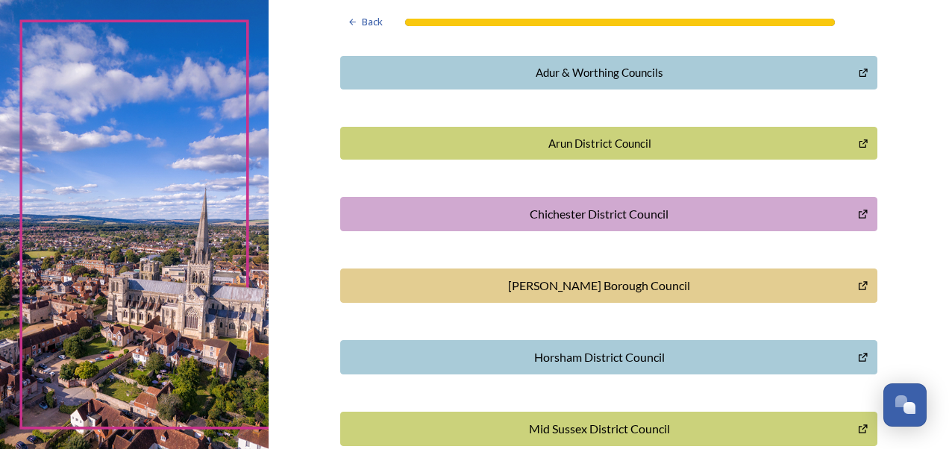
click at [713, 74] on div "Adur & Worthing Councils" at bounding box center [599, 72] width 503 height 17
